Goal: Task Accomplishment & Management: Use online tool/utility

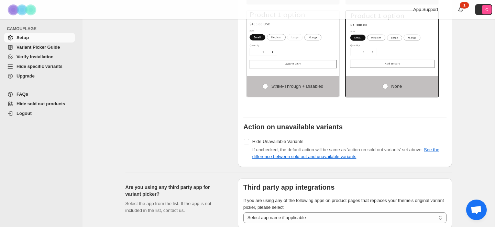
scroll to position [558, 0]
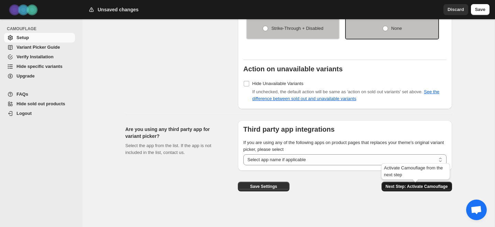
click at [423, 184] on button "Next Step: Activate Camouflage" at bounding box center [416, 187] width 70 height 10
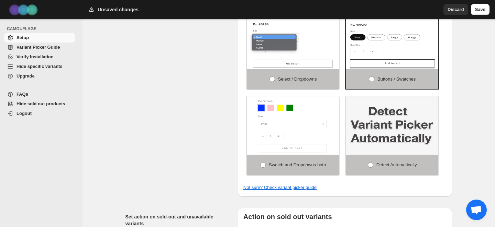
select select "**********"
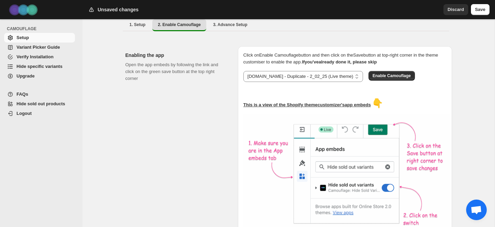
scroll to position [57, 0]
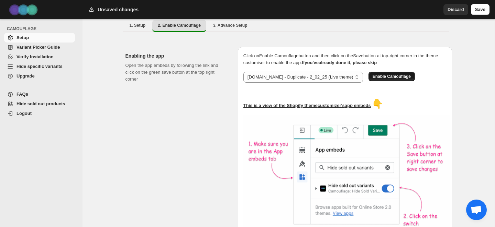
click at [372, 74] on span "Enable Camouflage" at bounding box center [391, 76] width 38 height 5
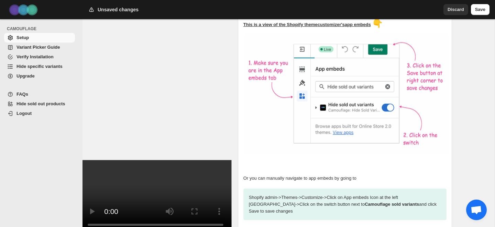
scroll to position [186, 0]
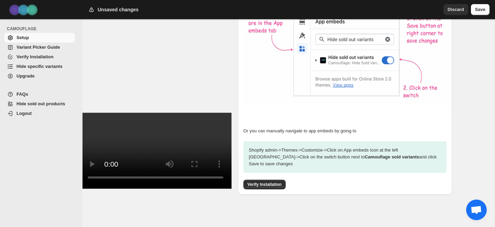
click at [482, 11] on span "Save" at bounding box center [480, 9] width 10 height 7
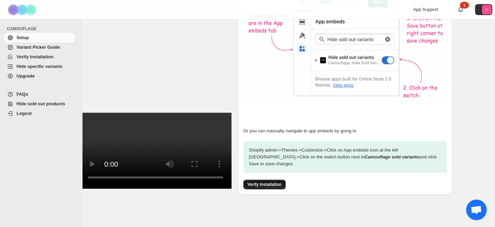
click at [267, 182] on span "Verify Installation" at bounding box center [264, 184] width 34 height 5
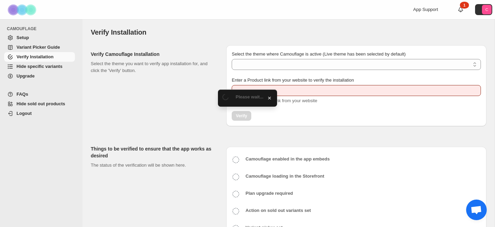
type input "**********"
select select "**********"
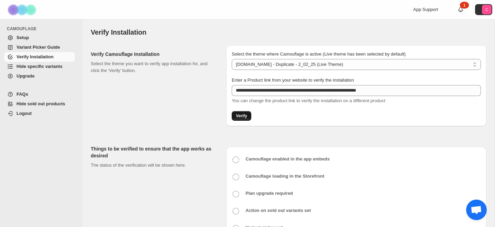
click at [240, 116] on span "Verify" at bounding box center [241, 115] width 11 height 5
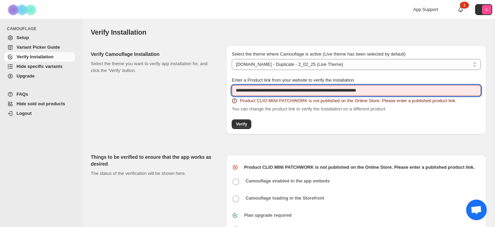
click at [260, 85] on input "**********" at bounding box center [355, 90] width 249 height 11
paste input "text"
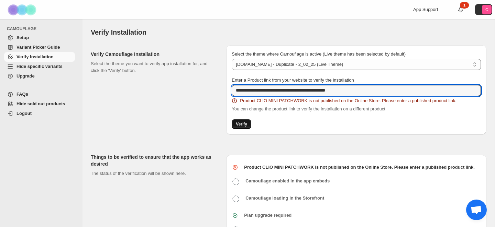
type input "**********"
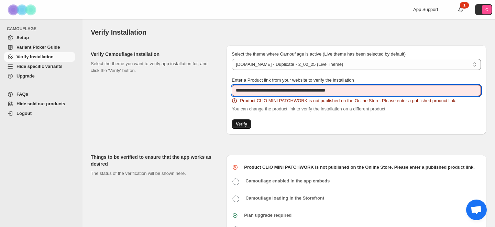
click at [247, 123] on span "Verify" at bounding box center [241, 124] width 11 height 5
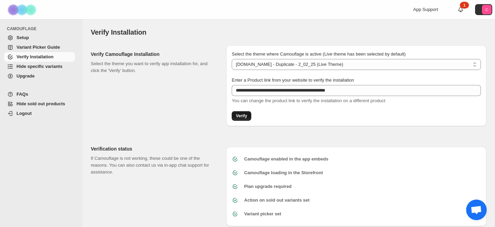
click at [234, 119] on button "Verify" at bounding box center [241, 116] width 20 height 10
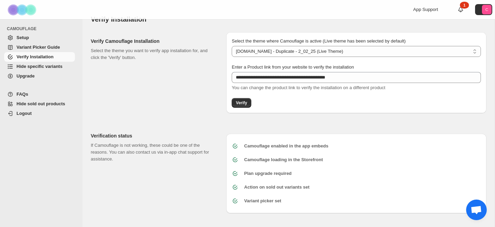
click at [35, 48] on span "Variant Picker Guide" at bounding box center [37, 47] width 43 height 5
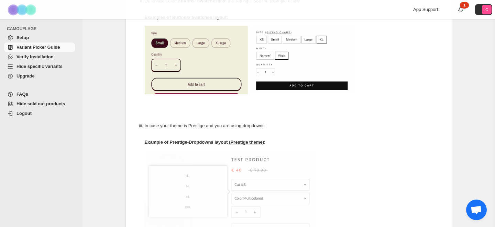
scroll to position [414, 0]
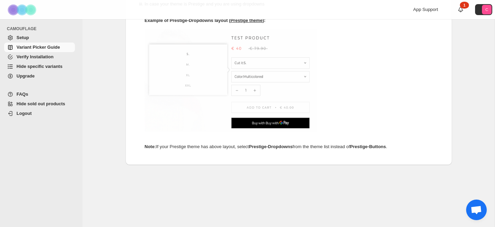
click at [24, 39] on span "Setup" at bounding box center [22, 37] width 12 height 5
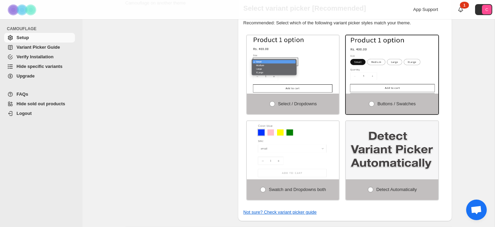
scroll to position [185, 0]
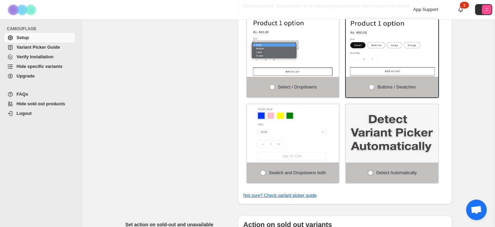
click at [369, 176] on span at bounding box center [369, 172] width 5 height 5
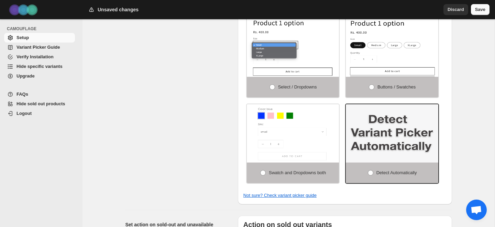
click at [485, 7] on button "Save" at bounding box center [480, 9] width 19 height 11
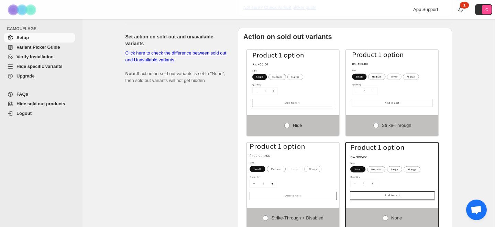
scroll to position [372, 0]
click at [286, 126] on span at bounding box center [286, 126] width 5 height 5
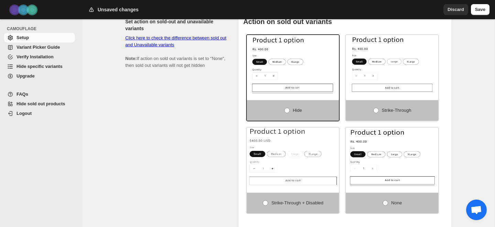
scroll to position [388, 0]
click at [475, 12] on span "Save" at bounding box center [480, 9] width 10 height 7
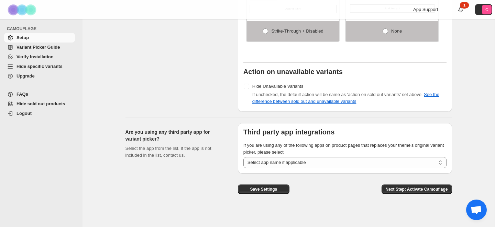
scroll to position [565, 0]
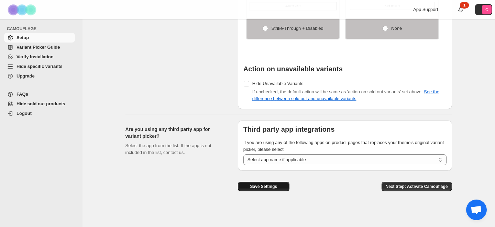
click at [278, 184] on button "Save Settings" at bounding box center [264, 187] width 52 height 10
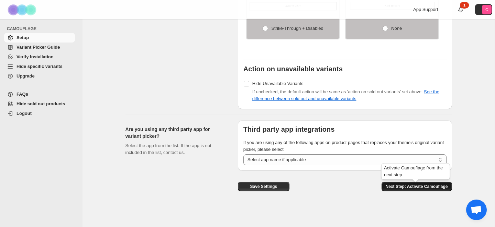
click at [419, 189] on span "Next Step: Activate Camouflage" at bounding box center [416, 186] width 62 height 5
select select "**********"
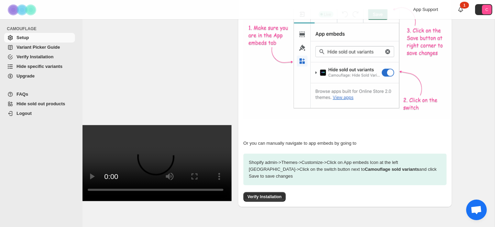
scroll to position [186, 0]
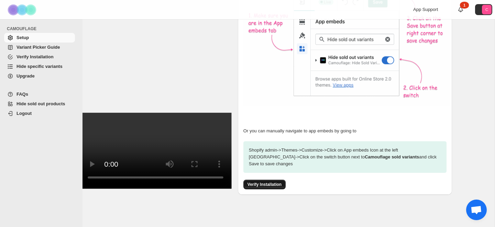
click at [269, 182] on span "Verify Installation" at bounding box center [264, 184] width 34 height 5
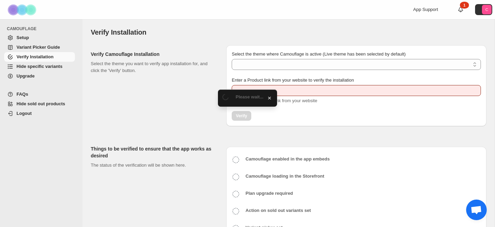
type input "**********"
select select "**********"
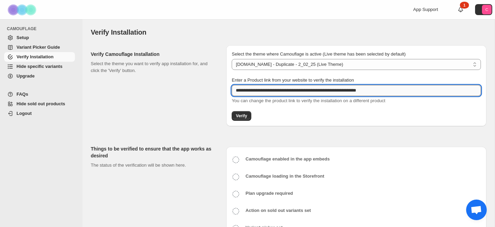
click at [259, 88] on input "**********" at bounding box center [355, 90] width 249 height 11
paste input "text"
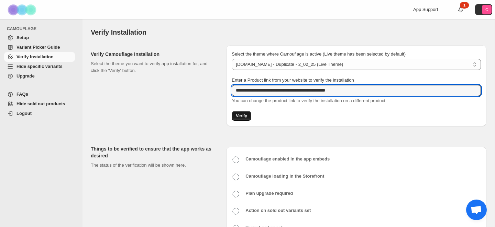
type input "**********"
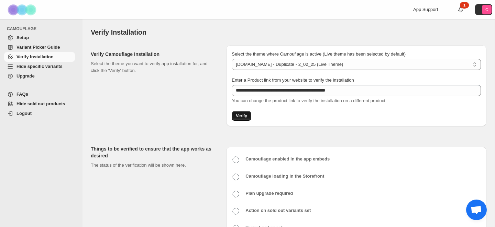
click at [240, 116] on span "Verify" at bounding box center [241, 115] width 11 height 5
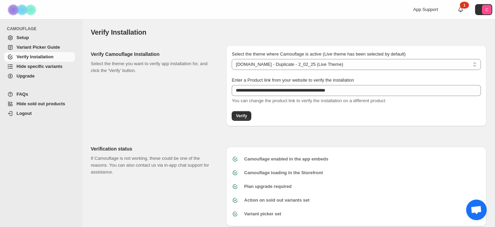
scroll to position [13, 0]
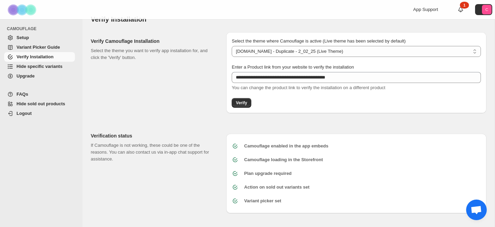
click at [30, 64] on span "Hide specific variants" at bounding box center [39, 66] width 46 height 5
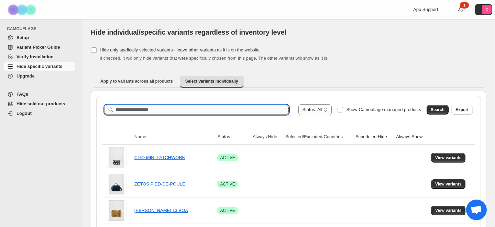
click at [145, 111] on input "Search product name" at bounding box center [201, 110] width 173 height 10
type input "*****"
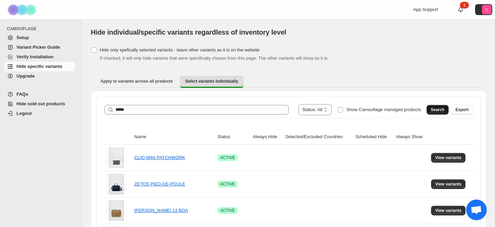
click at [429, 111] on button "Search" at bounding box center [437, 110] width 22 height 10
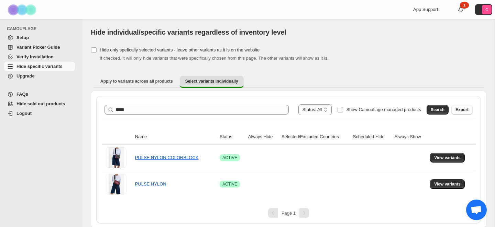
scroll to position [2, 0]
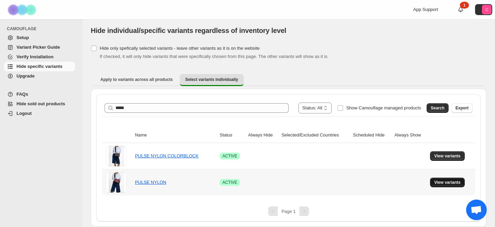
click at [450, 185] on span "View variants" at bounding box center [447, 182] width 26 height 5
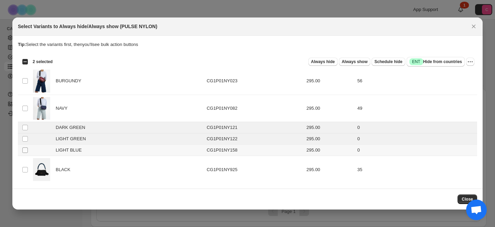
click at [25, 147] on span ":r6:" at bounding box center [25, 150] width 6 height 6
click at [459, 199] on button "Close" at bounding box center [467, 200] width 20 height 10
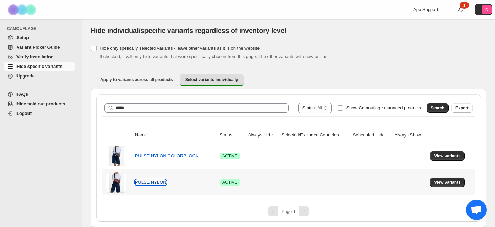
click at [141, 183] on link "PULSE NYLON" at bounding box center [150, 182] width 31 height 5
click at [437, 182] on span "View variants" at bounding box center [447, 182] width 26 height 5
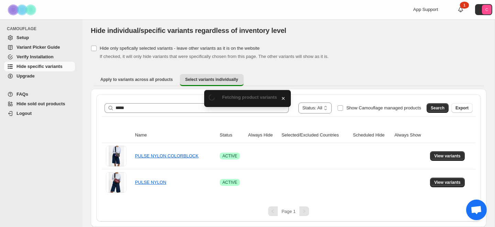
scroll to position [0, 0]
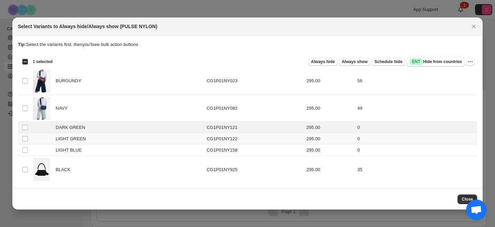
click at [25, 136] on td "Select product variant" at bounding box center [24, 139] width 13 height 11
click at [325, 61] on span "Always hide" at bounding box center [323, 61] width 24 height 5
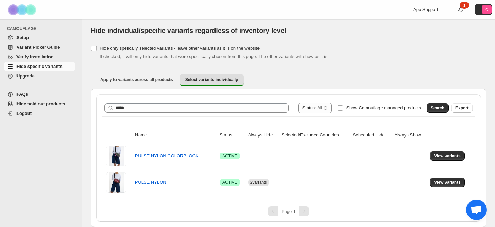
click at [29, 56] on span "Verify Installation" at bounding box center [34, 56] width 37 height 5
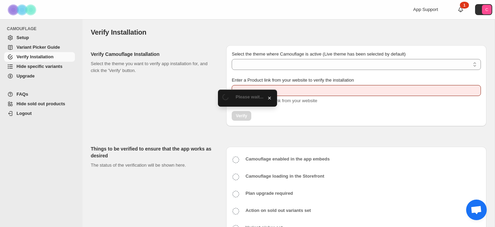
type input "**********"
select select "**********"
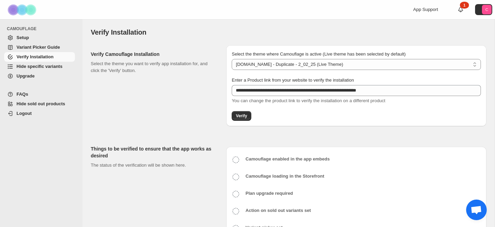
click at [23, 35] on span "Setup" at bounding box center [22, 37] width 12 height 5
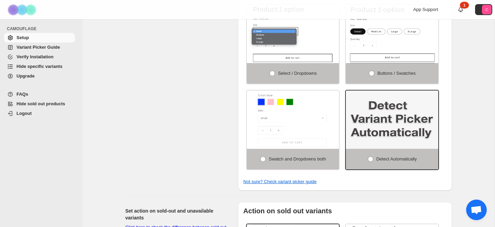
scroll to position [200, 0]
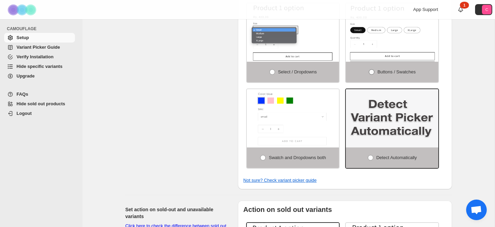
click at [371, 75] on span at bounding box center [371, 71] width 5 height 5
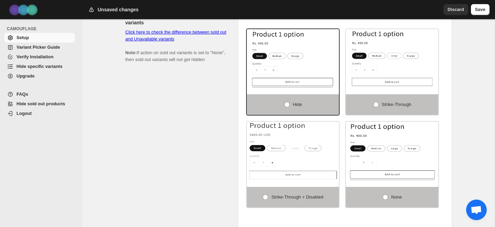
scroll to position [394, 0]
click at [482, 12] on span "Save" at bounding box center [480, 9] width 10 height 7
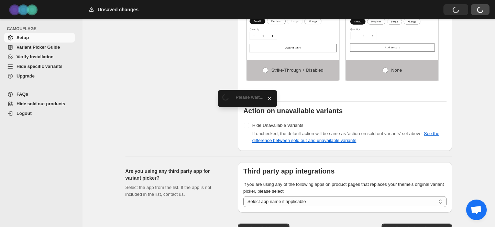
scroll to position [521, 0]
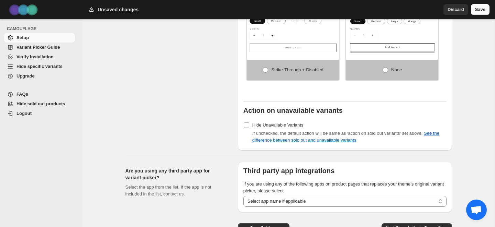
click at [475, 12] on span "Save" at bounding box center [480, 9] width 10 height 7
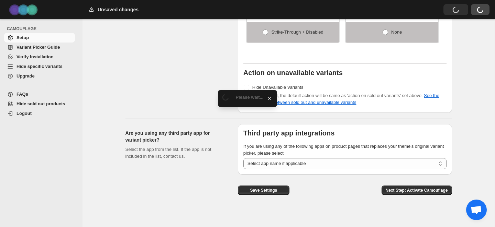
scroll to position [560, 0]
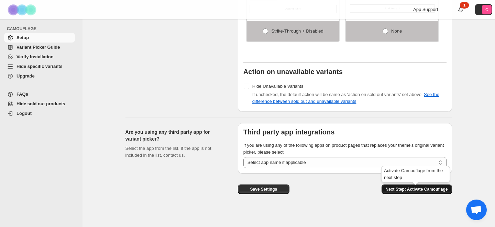
click at [412, 191] on span "Next Step: Activate Camouflage" at bounding box center [416, 189] width 62 height 5
select select "**********"
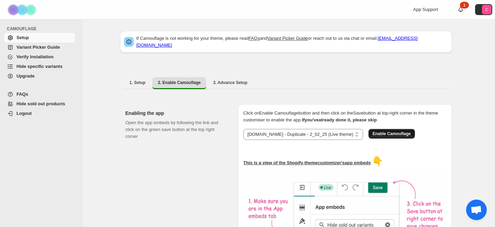
click at [372, 133] on button "Enable Camouflage" at bounding box center [391, 134] width 46 height 10
click at [44, 48] on span "Variant Picker Guide" at bounding box center [37, 47] width 43 height 5
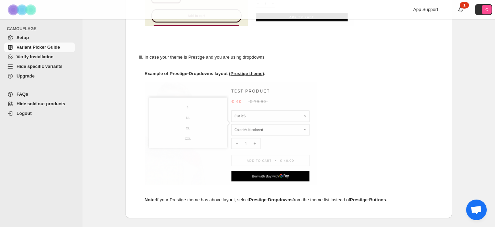
scroll to position [433, 0]
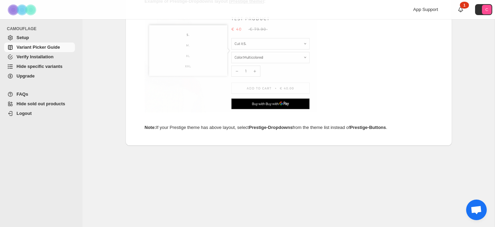
click at [23, 37] on span "Setup" at bounding box center [22, 37] width 12 height 5
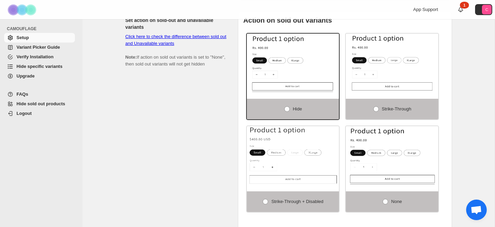
scroll to position [375, 0]
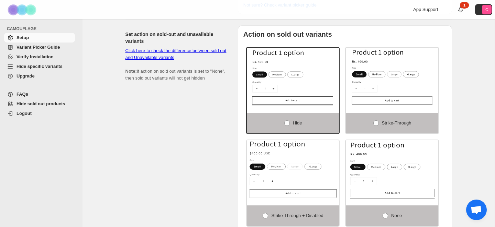
click at [169, 53] on link "Click here to check the difference between sold out and Unavailable variants" at bounding box center [175, 54] width 101 height 12
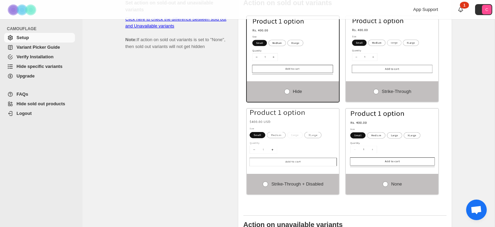
scroll to position [411, 0]
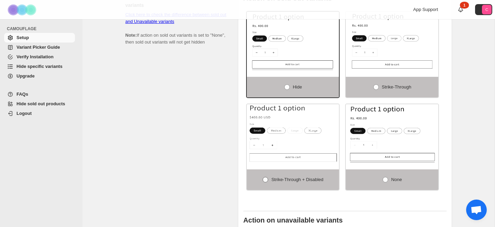
click at [264, 183] on span at bounding box center [264, 179] width 5 height 5
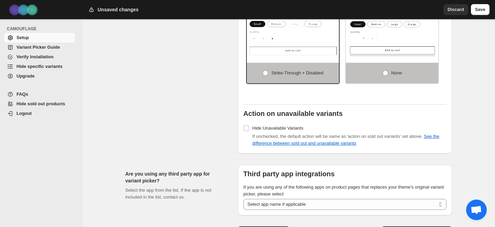
scroll to position [565, 0]
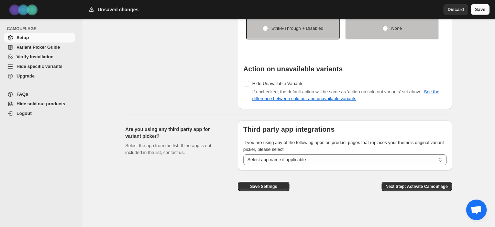
click at [477, 13] on button "Save" at bounding box center [480, 9] width 19 height 11
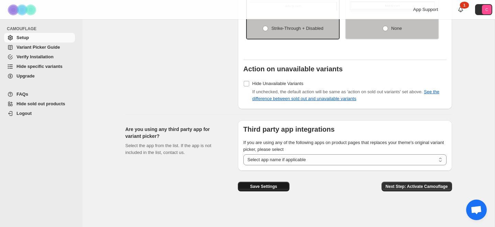
click at [256, 184] on span "Save Settings" at bounding box center [263, 186] width 27 height 5
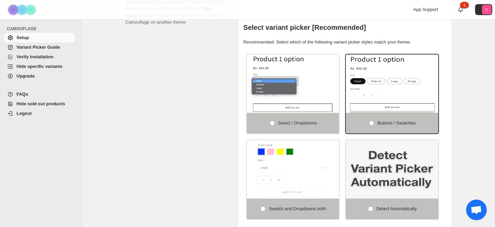
scroll to position [0, 0]
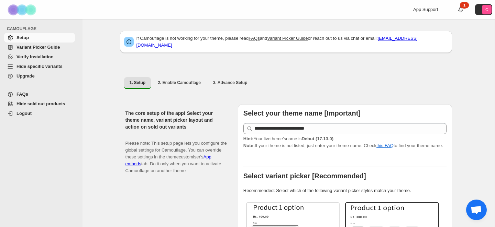
click at [33, 78] on span "Upgrade" at bounding box center [25, 75] width 18 height 5
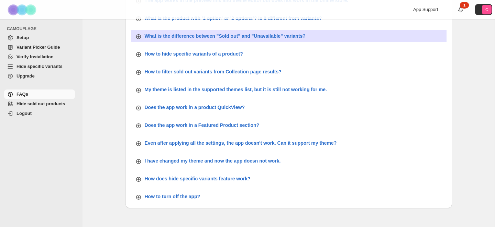
scroll to position [261, 0]
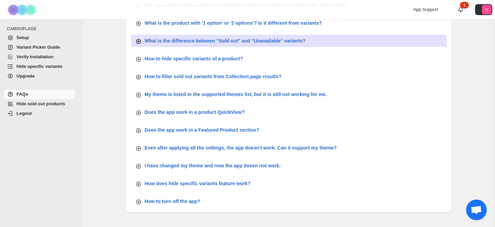
click at [203, 43] on p "What is the difference between "Sold out" and "Unavailable" variants?" at bounding box center [225, 40] width 161 height 7
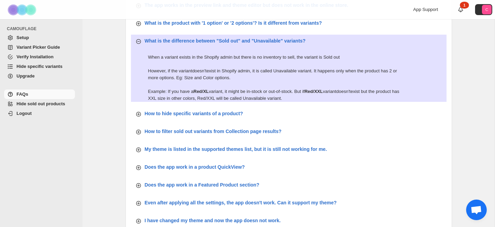
click at [106, 110] on div "FAQs. This page is ready FAQs How to find the theme name? Go to Shopify Admin -…" at bounding box center [288, 38] width 412 height 558
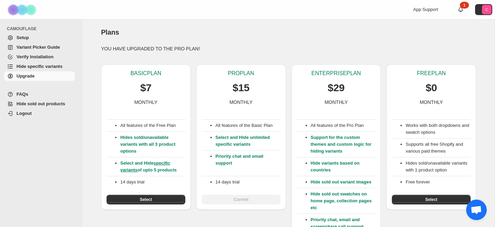
click at [25, 40] on span "Setup" at bounding box center [22, 37] width 12 height 5
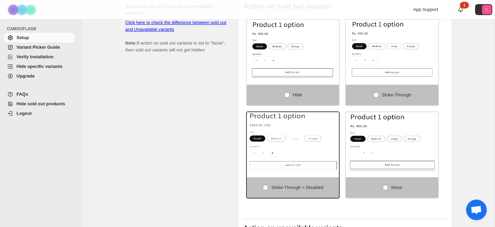
scroll to position [404, 0]
click at [285, 94] on span at bounding box center [286, 94] width 5 height 5
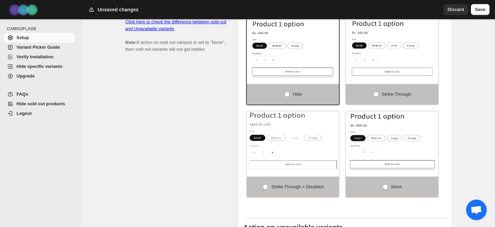
click at [485, 12] on span "Save" at bounding box center [480, 9] width 10 height 7
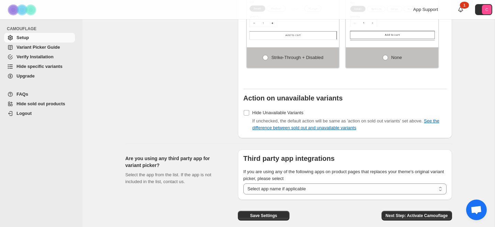
scroll to position [565, 0]
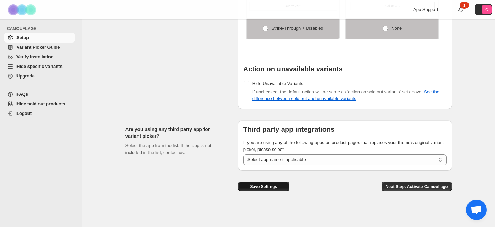
click at [263, 189] on span "Save Settings" at bounding box center [263, 186] width 27 height 5
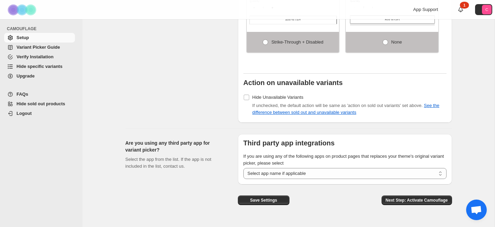
scroll to position [547, 0]
